Goal: Task Accomplishment & Management: Use online tool/utility

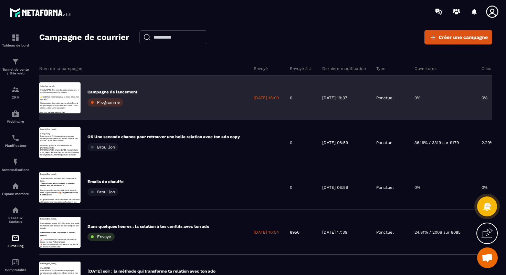
click at [94, 103] on div "Programmé" at bounding box center [105, 102] width 36 height 8
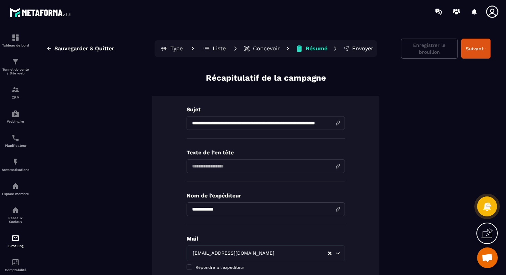
click at [259, 48] on p "Concevoir" at bounding box center [266, 48] width 27 height 7
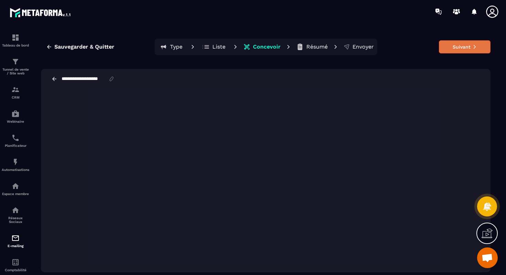
click at [463, 46] on button "Suivant" at bounding box center [465, 46] width 52 height 13
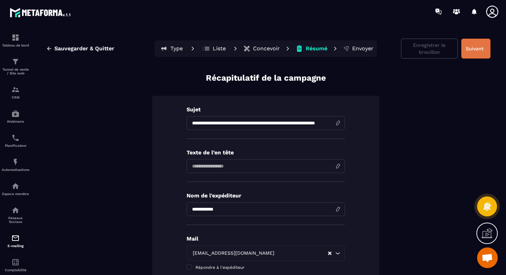
click at [474, 53] on button "Suivant" at bounding box center [476, 49] width 29 height 20
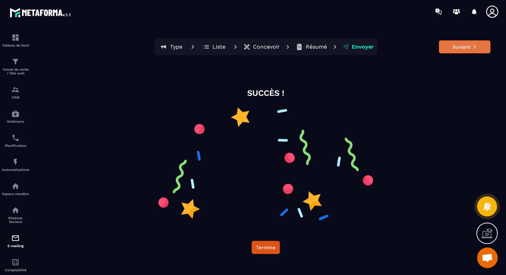
click at [473, 51] on button "Suivant" at bounding box center [465, 46] width 52 height 13
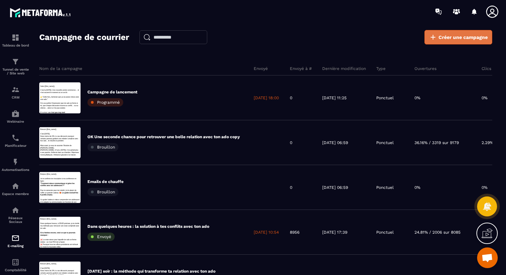
click at [443, 40] on span "Créer une campagne" at bounding box center [463, 37] width 49 height 7
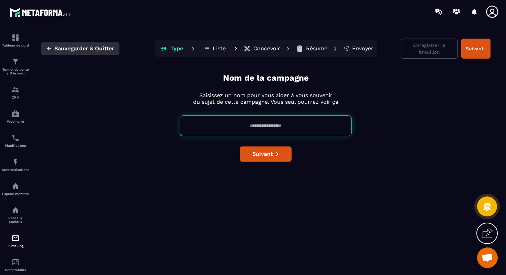
click at [58, 48] on span "Sauvegarder & Quitter" at bounding box center [84, 48] width 60 height 7
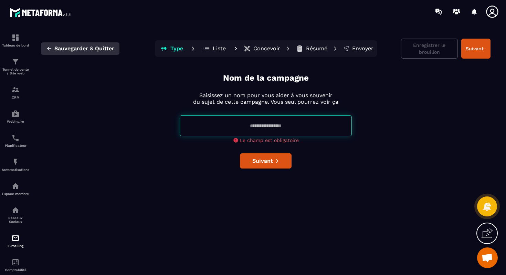
click at [45, 47] on button "Sauvegarder & Quitter" at bounding box center [80, 48] width 79 height 12
click at [48, 47] on icon "button" at bounding box center [49, 48] width 6 height 6
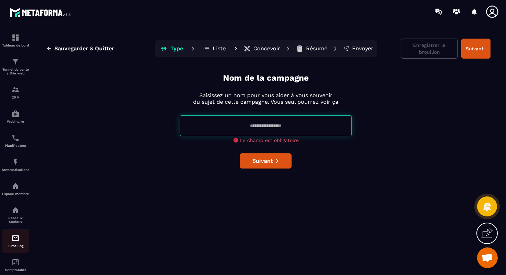
click at [15, 241] on img at bounding box center [15, 238] width 8 height 8
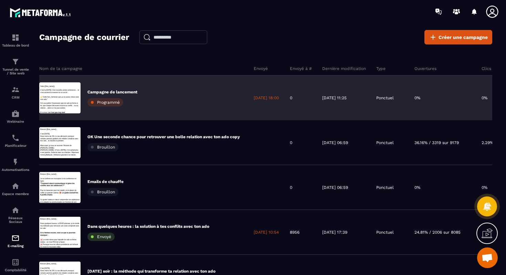
click at [215, 97] on div "Campagne de lancement Programmé" at bounding box center [143, 97] width 209 height 45
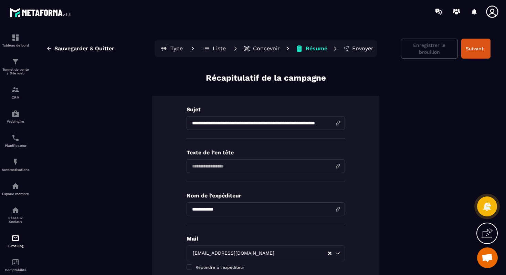
click at [175, 49] on p "Type" at bounding box center [176, 48] width 12 height 7
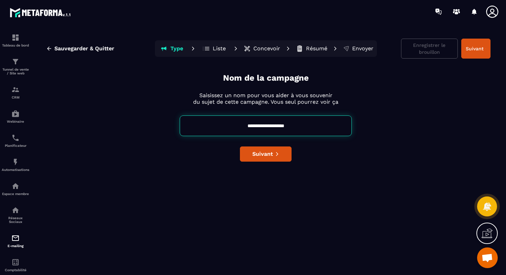
click at [224, 48] on p "Liste" at bounding box center [219, 48] width 13 height 7
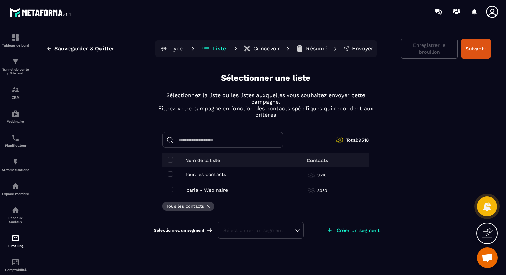
click at [262, 49] on p "Concevoir" at bounding box center [267, 48] width 27 height 7
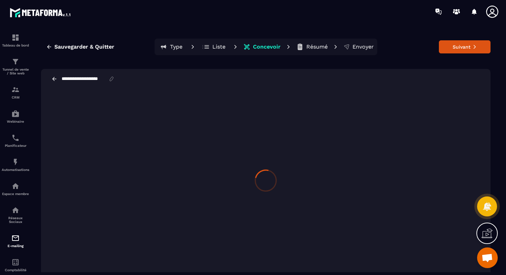
click at [307, 47] on p "Résumé" at bounding box center [317, 46] width 21 height 7
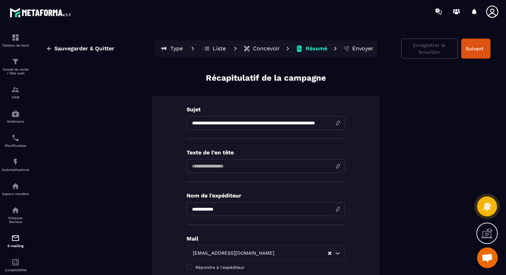
click at [215, 46] on p "Liste" at bounding box center [219, 48] width 13 height 7
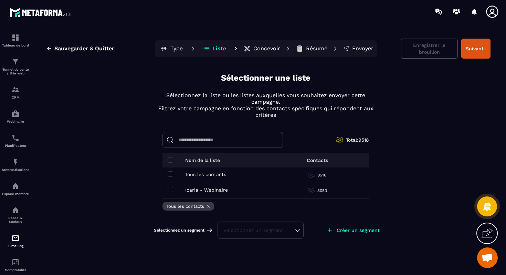
click at [177, 49] on p "Type" at bounding box center [176, 48] width 12 height 7
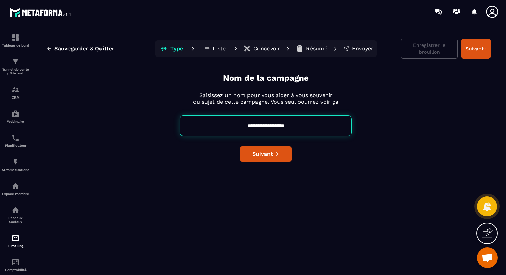
click at [487, 233] on icon at bounding box center [487, 233] width 11 height 11
click at [338, 168] on icon at bounding box center [338, 168] width 6 height 6
click at [317, 48] on p "Résumé" at bounding box center [316, 48] width 21 height 7
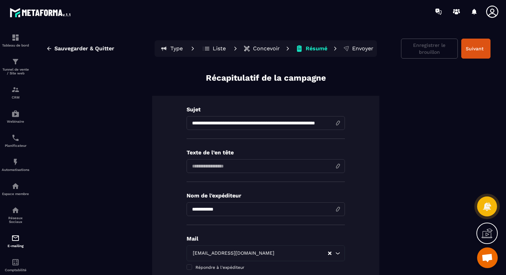
click at [358, 48] on p "Envoyer" at bounding box center [362, 48] width 21 height 7
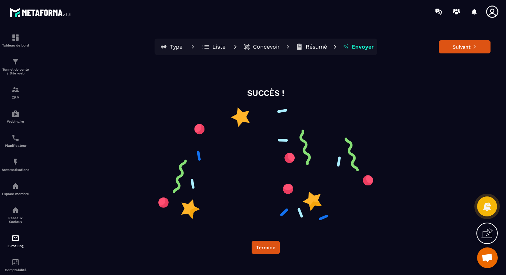
click at [213, 46] on p "Liste" at bounding box center [219, 46] width 13 height 7
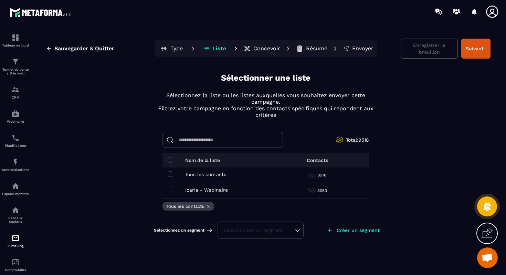
click at [170, 45] on p "Type" at bounding box center [176, 48] width 12 height 7
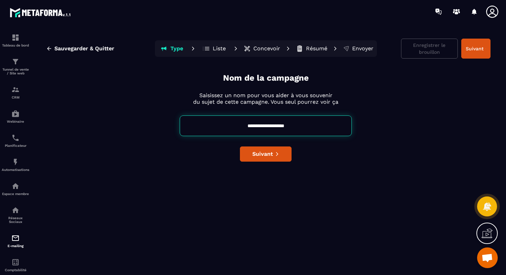
click at [258, 48] on p "Concevoir" at bounding box center [267, 48] width 27 height 7
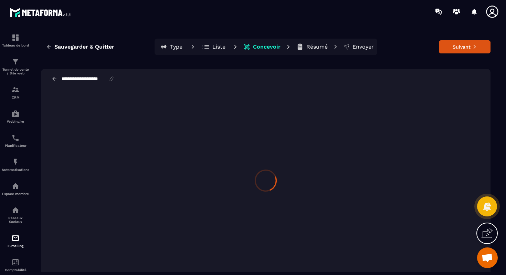
click at [307, 48] on p "Résumé" at bounding box center [317, 46] width 21 height 7
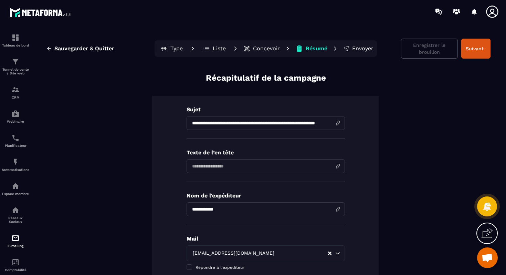
click at [217, 50] on p "Liste" at bounding box center [219, 48] width 13 height 7
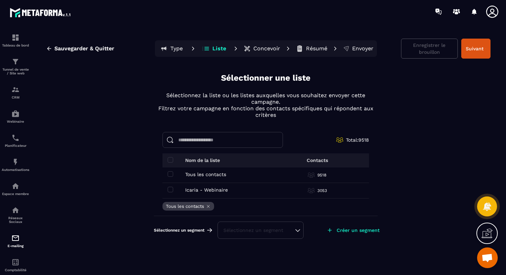
click at [369, 48] on p "Envoyer" at bounding box center [362, 48] width 21 height 7
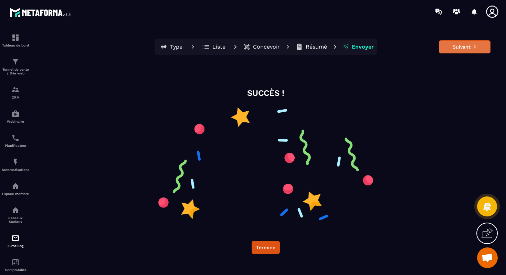
click at [467, 44] on button "Suivant" at bounding box center [465, 46] width 52 height 13
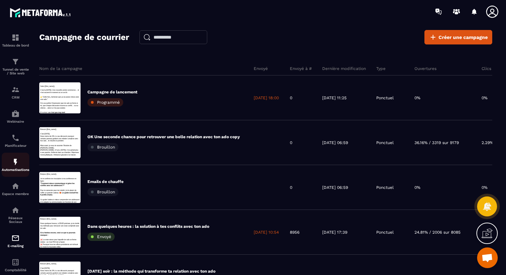
click at [14, 163] on img at bounding box center [15, 162] width 8 height 8
click at [14, 165] on img at bounding box center [15, 162] width 8 height 8
click at [15, 161] on img at bounding box center [15, 162] width 8 height 8
click at [14, 138] on img at bounding box center [15, 138] width 8 height 8
click at [14, 164] on img at bounding box center [15, 162] width 8 height 8
